Goal: Information Seeking & Learning: Learn about a topic

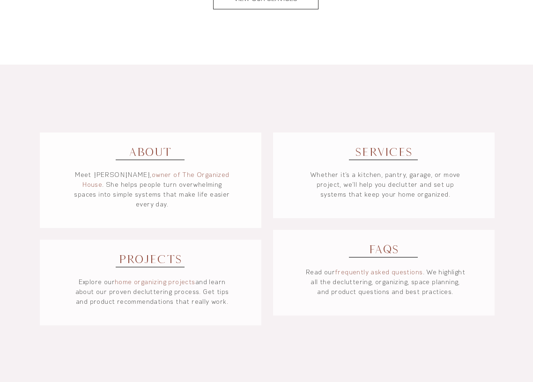
scroll to position [655, 0]
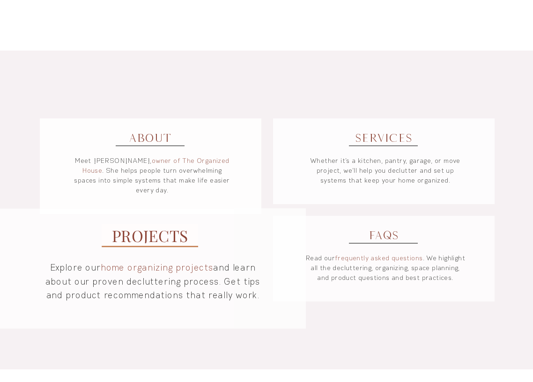
click at [153, 227] on span "PROJECTS" at bounding box center [150, 234] width 76 height 21
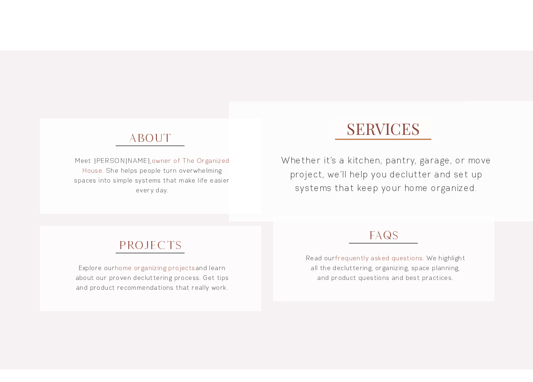
click at [383, 129] on span "SERVICES" at bounding box center [382, 127] width 73 height 21
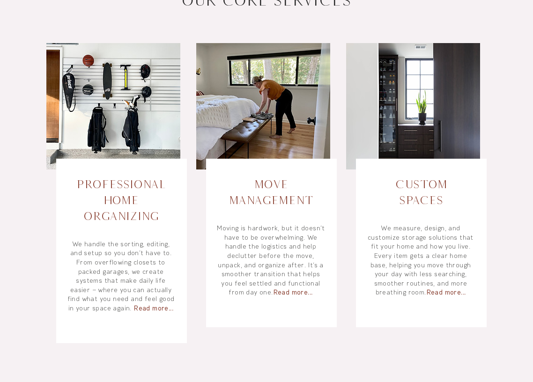
scroll to position [375, 0]
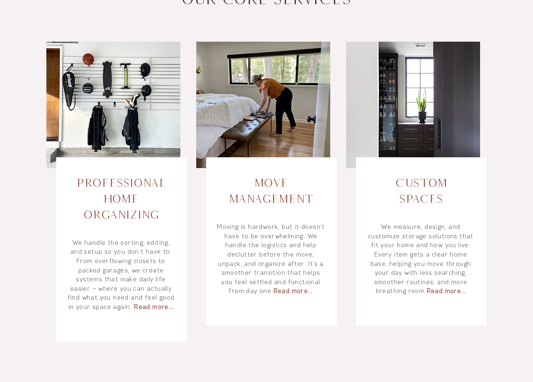
click at [155, 303] on span "Read more..." at bounding box center [154, 306] width 40 height 8
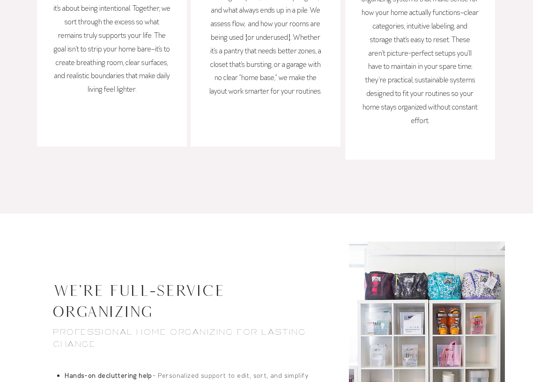
scroll to position [900, 0]
